Goal: Navigation & Orientation: Find specific page/section

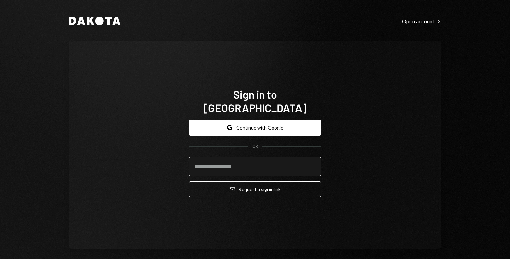
click at [297, 161] on input "email" at bounding box center [255, 166] width 132 height 19
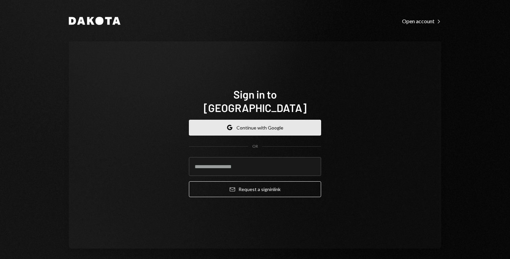
click at [261, 123] on button "Google Continue with Google" at bounding box center [255, 128] width 132 height 16
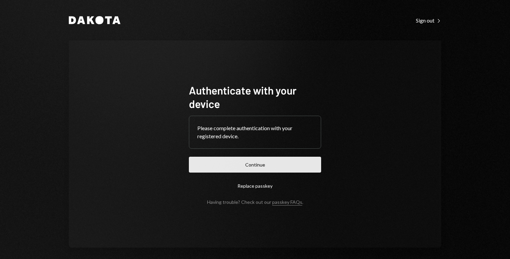
click at [270, 168] on button "Continue" at bounding box center [255, 165] width 132 height 16
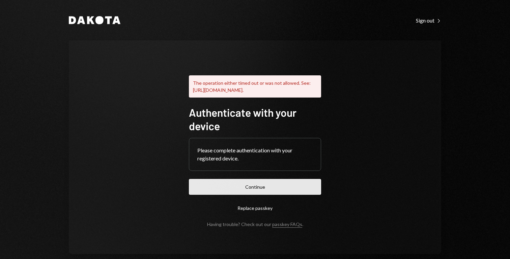
click at [283, 195] on button "Continue" at bounding box center [255, 187] width 132 height 16
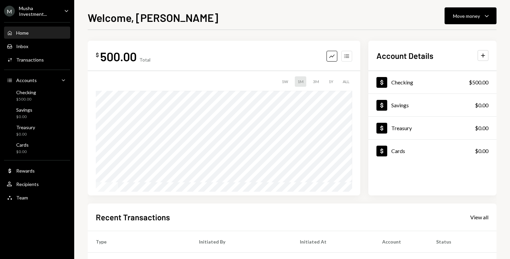
click at [345, 58] on icon "button" at bounding box center [346, 57] width 5 height 4
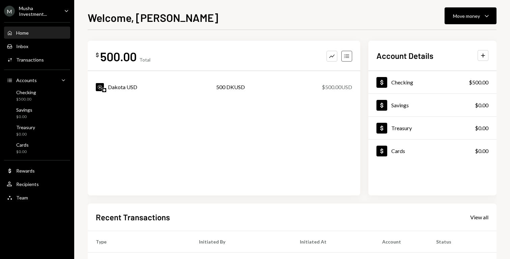
click at [345, 57] on icon "Accounts" at bounding box center [346, 56] width 7 height 7
click at [333, 57] on icon "Graph" at bounding box center [331, 56] width 7 height 7
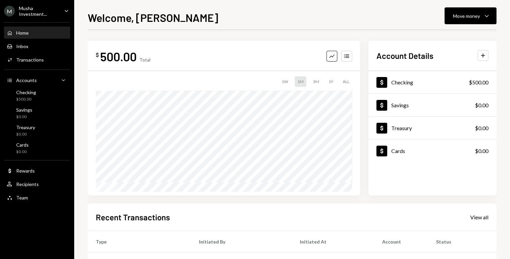
scroll to position [28, 0]
